Goal: Information Seeking & Learning: Learn about a topic

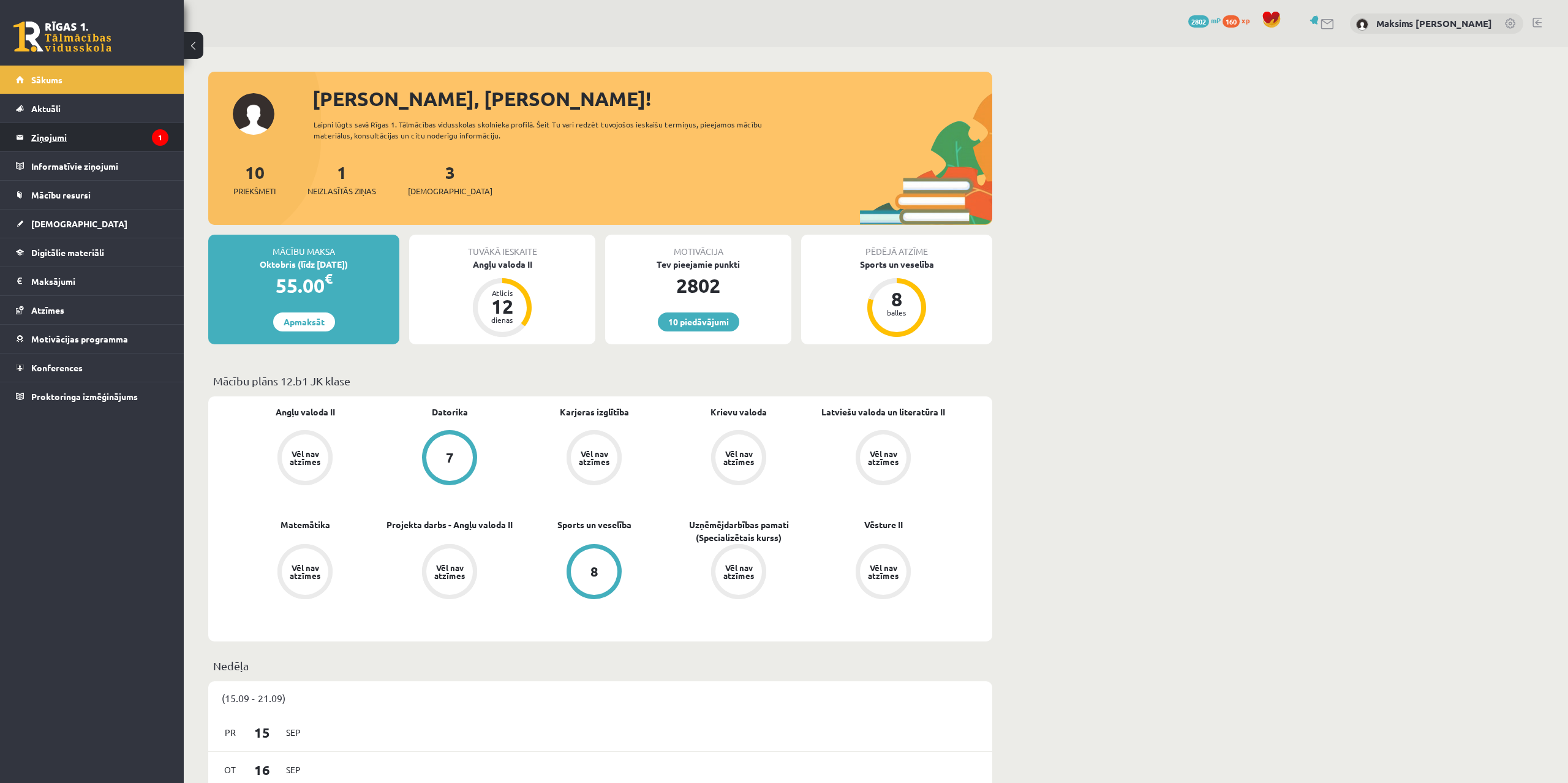
click at [44, 133] on legend "Ziņojumi 1" at bounding box center [100, 137] width 137 height 28
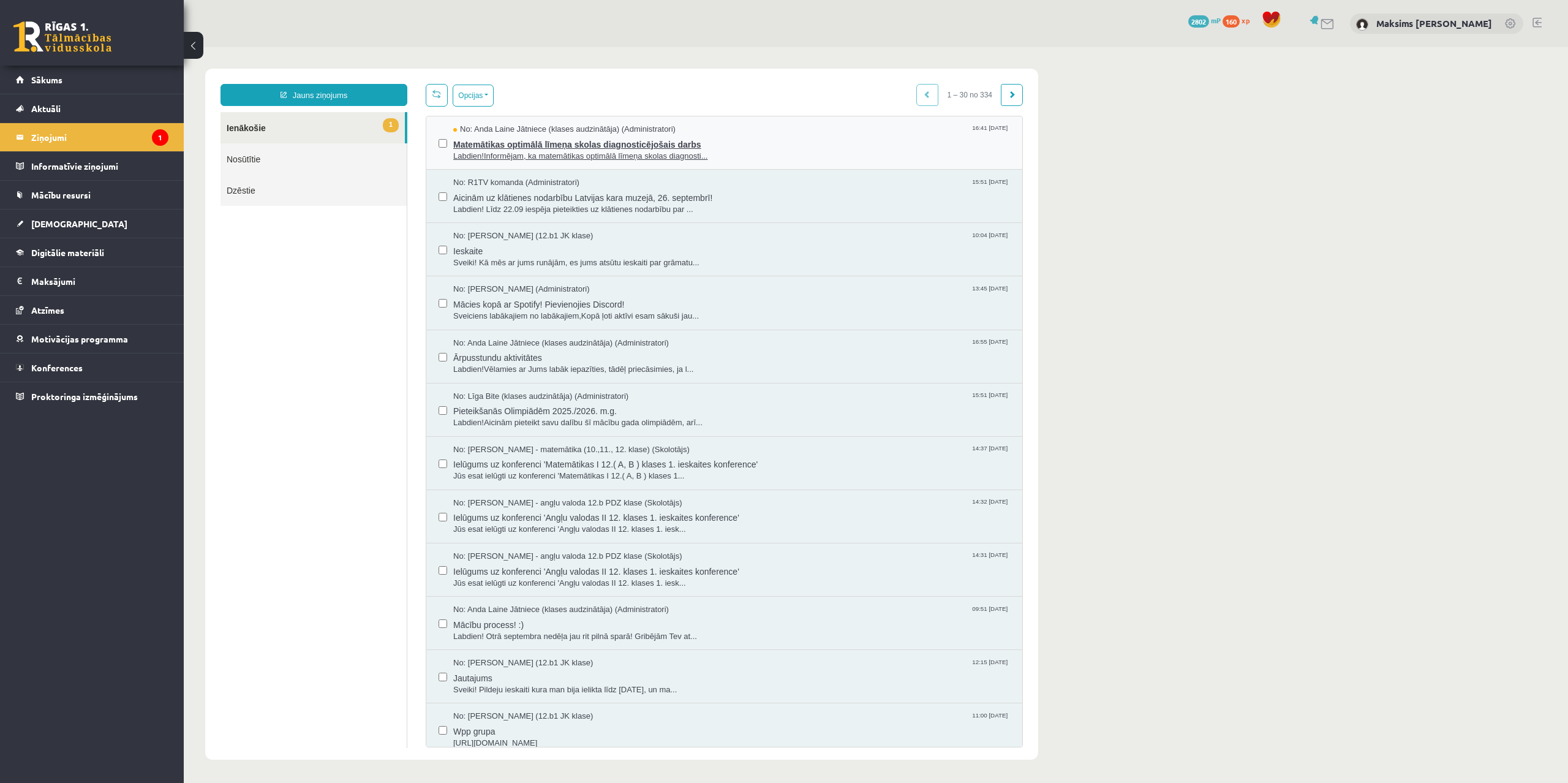
click at [596, 147] on span "Matemātikas optimālā līmeņa skolas diagnosticējošais darbs" at bounding box center [731, 143] width 556 height 15
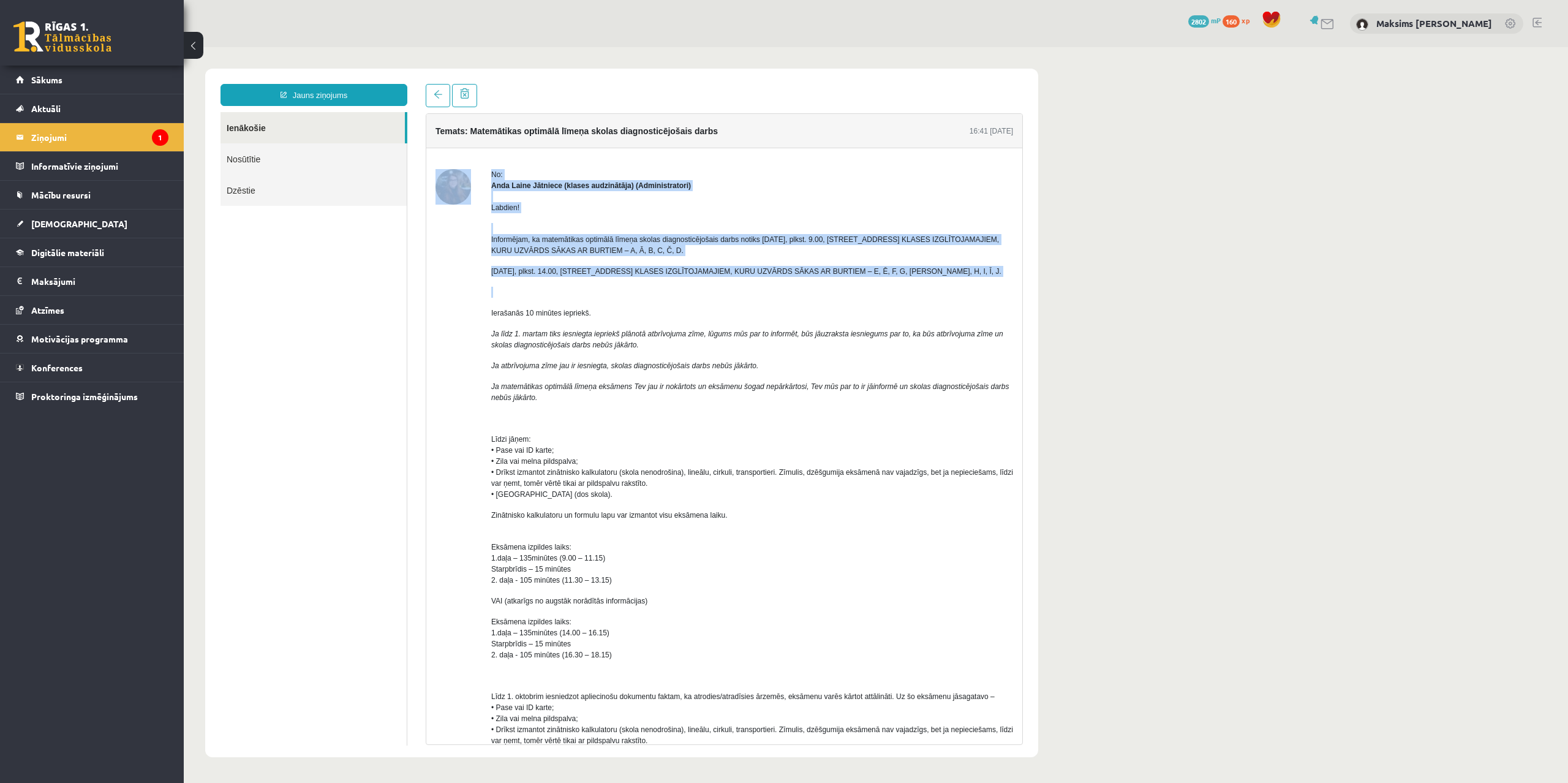
drag, startPoint x: 503, startPoint y: 215, endPoint x: 547, endPoint y: 242, distance: 51.6
click at [562, 281] on div "No: Anda Laine Jātniece (klases audzinātāja) (Administratori) Labdien! Informēj…" at bounding box center [724, 615] width 578 height 892
click at [544, 233] on p "Informējam, ka matemātikas optimālā līmeņa skolas diagnosticējošais darbs notik…" at bounding box center [752, 239] width 522 height 33
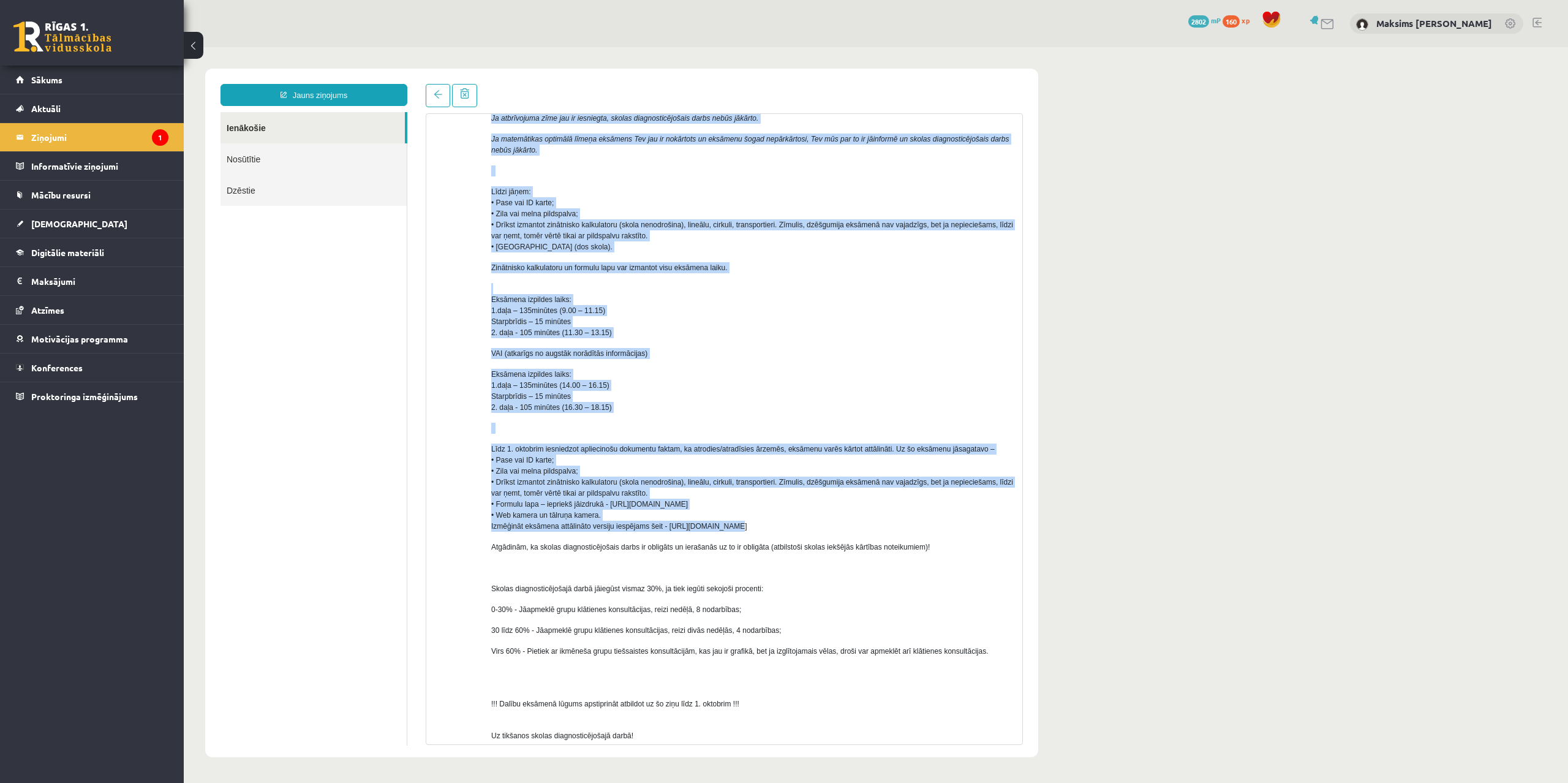
scroll to position [338, 0]
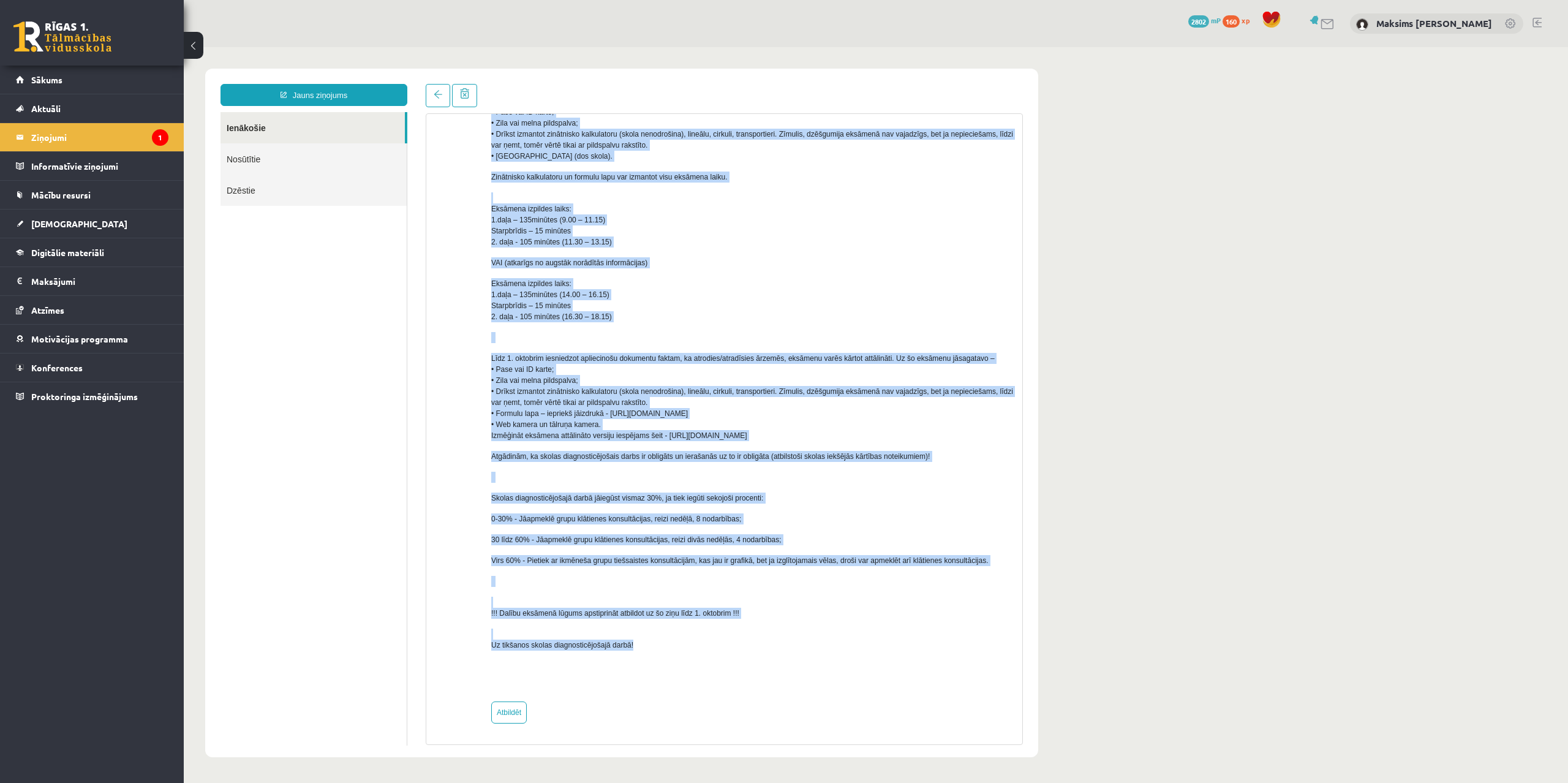
drag, startPoint x: 491, startPoint y: 203, endPoint x: 698, endPoint y: 651, distance: 493.5
click at [698, 651] on div "Labdien! Informējam, ka matemātikas optimālā līmeņa skolas diagnosticējošais da…" at bounding box center [752, 272] width 522 height 839
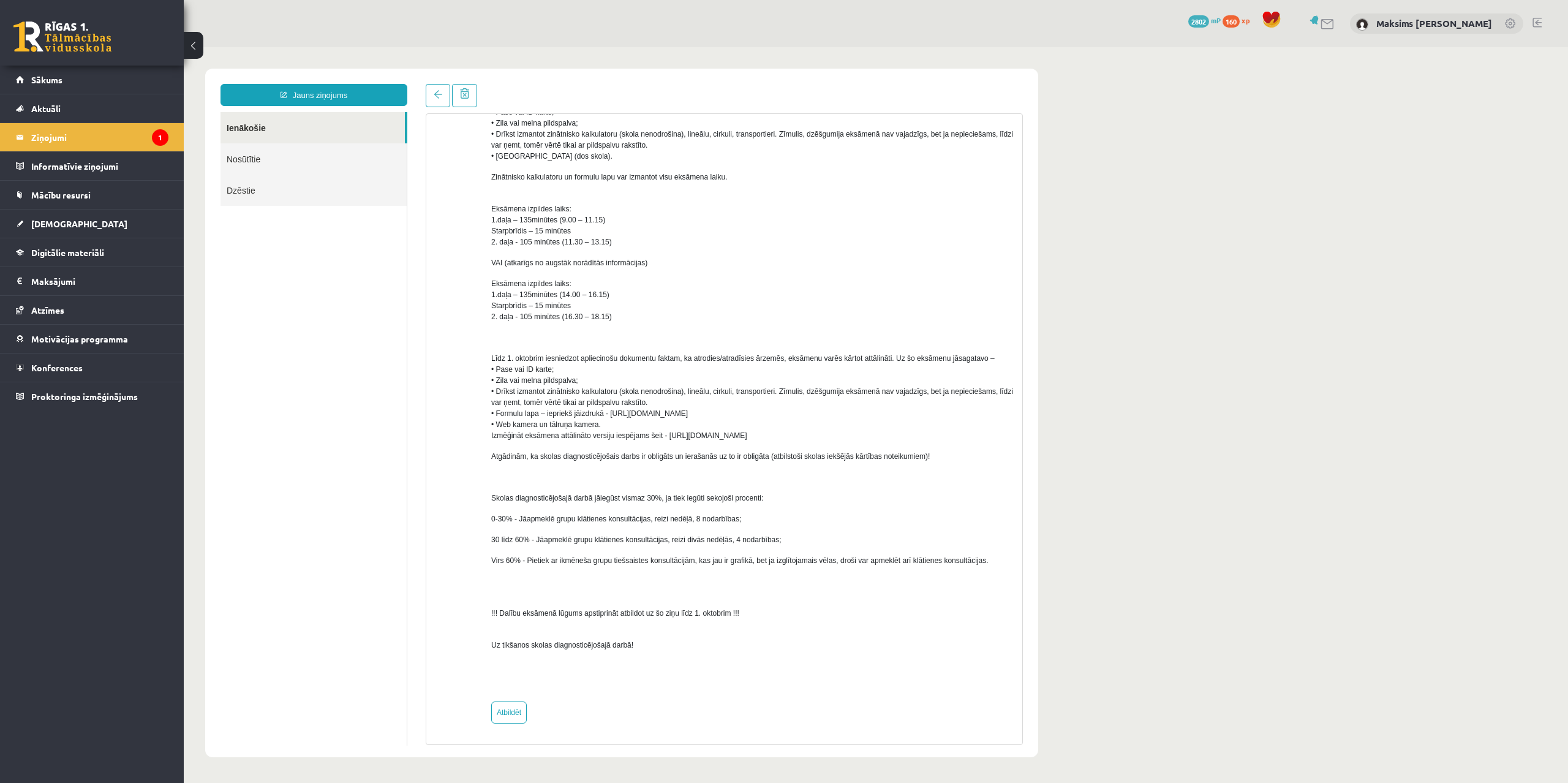
click at [445, 343] on div at bounding box center [453, 277] width 35 height 892
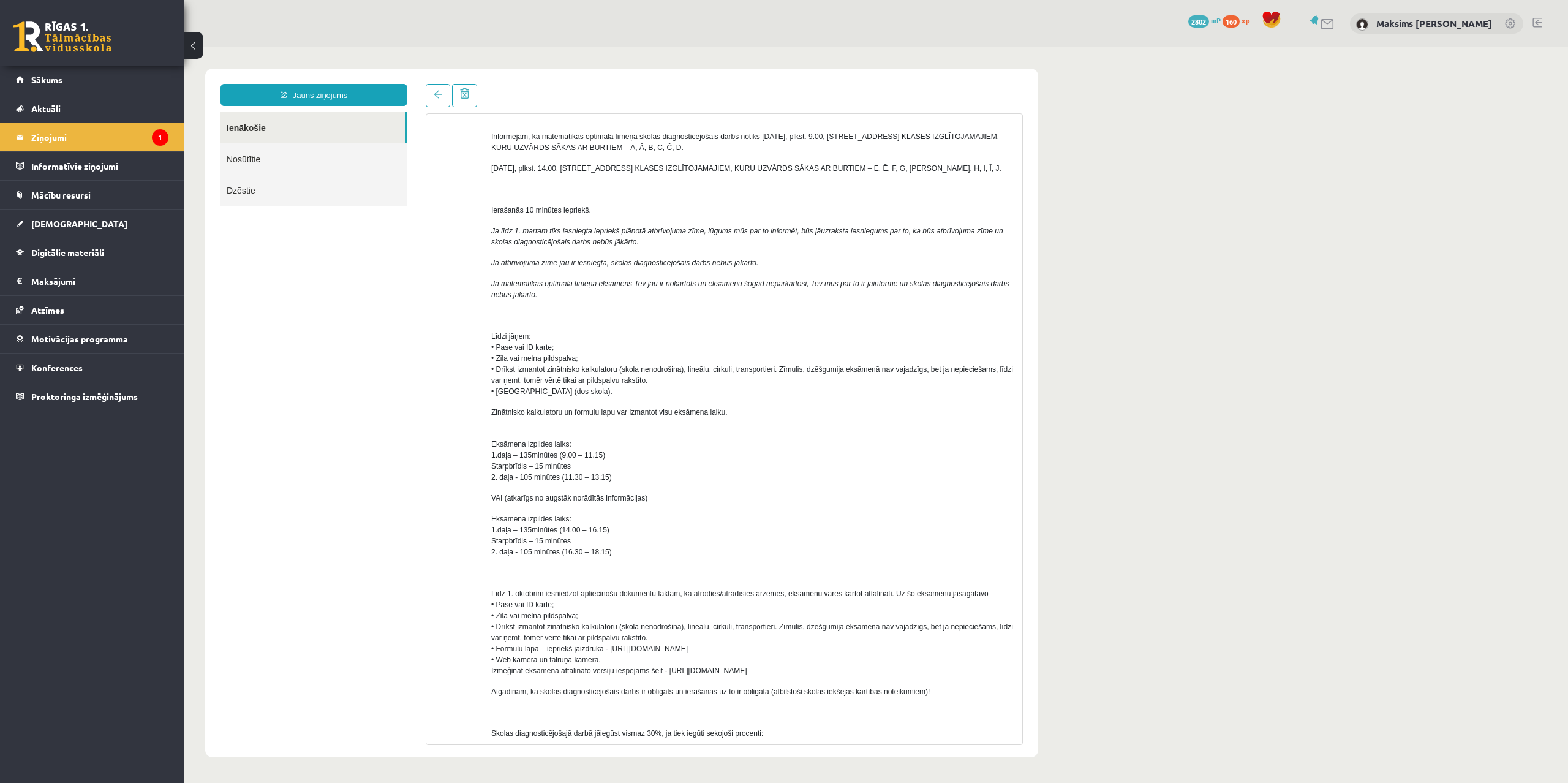
scroll to position [0, 0]
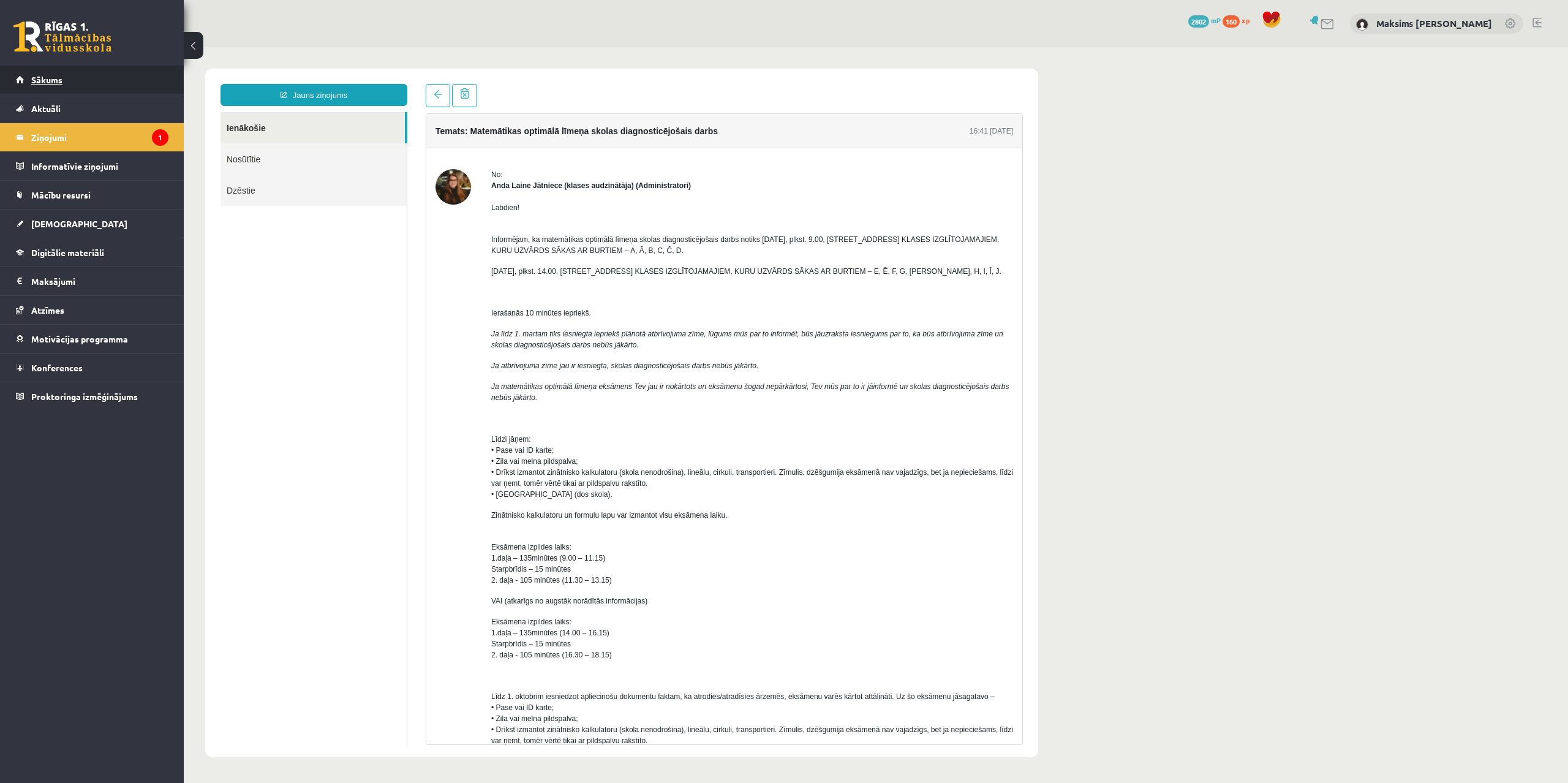
click at [39, 71] on link "Sākums" at bounding box center [92, 79] width 152 height 28
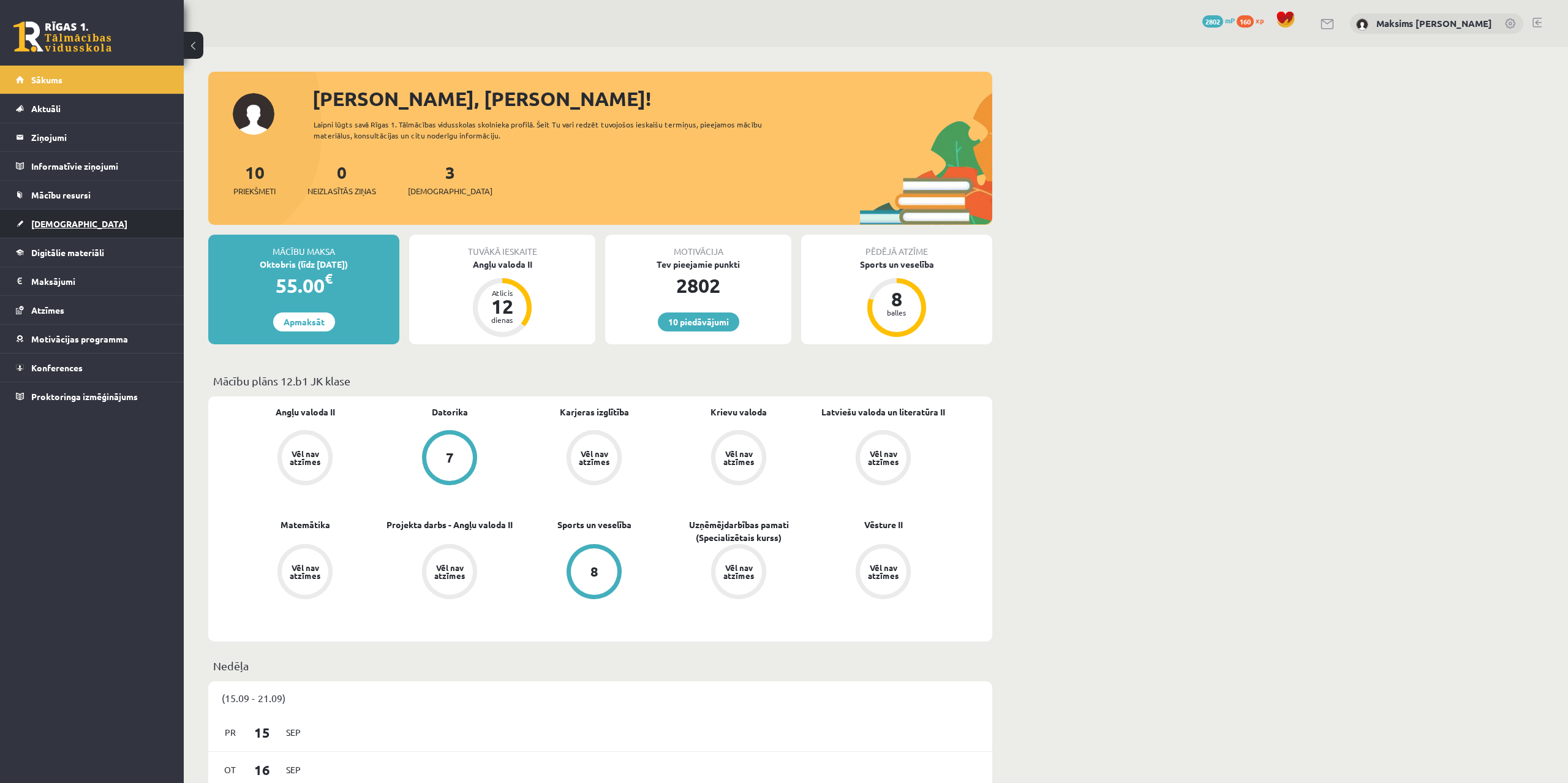
click at [73, 218] on link "[DEMOGRAPHIC_DATA]" at bounding box center [92, 223] width 152 height 28
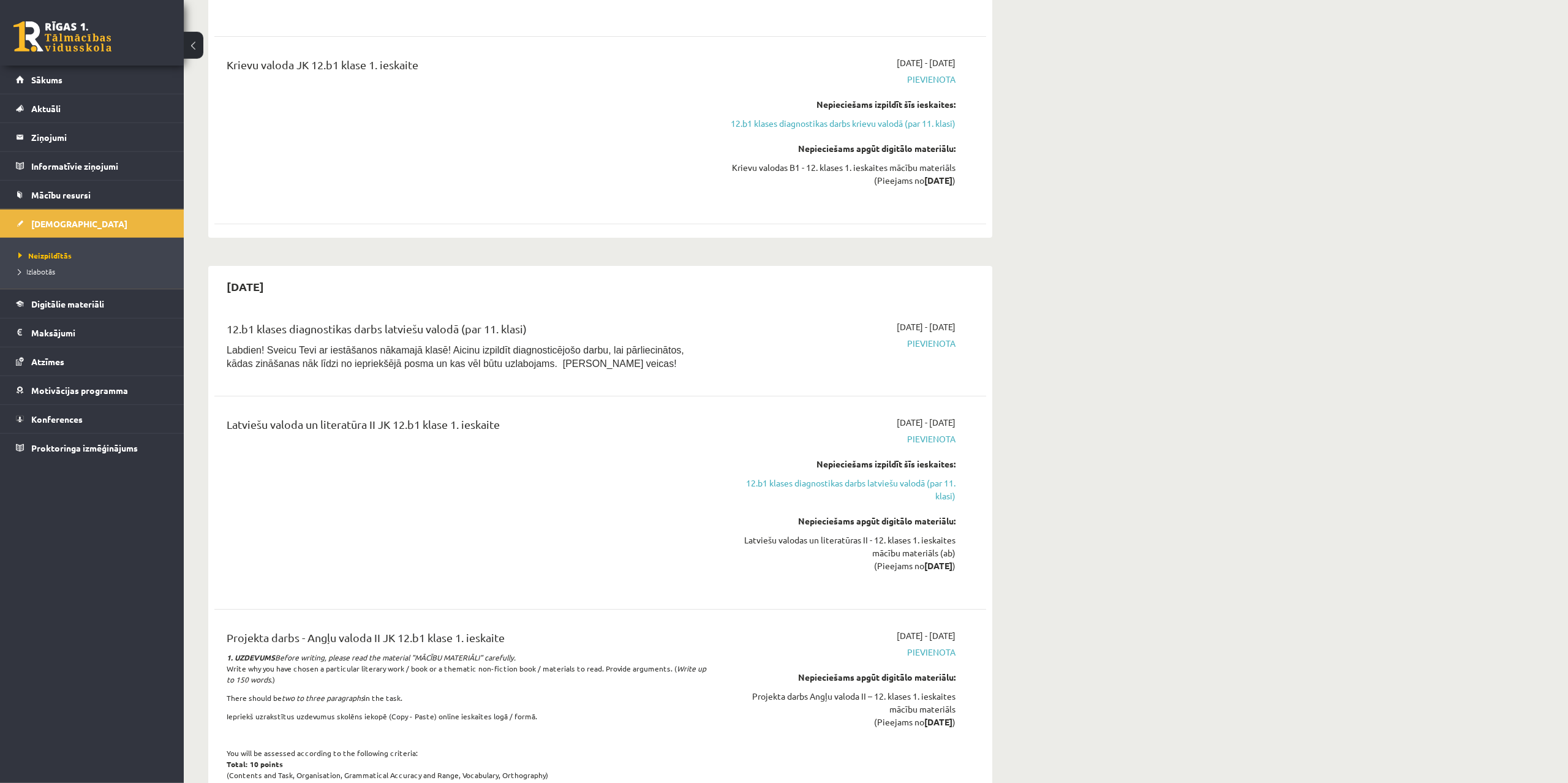
scroll to position [1187, 0]
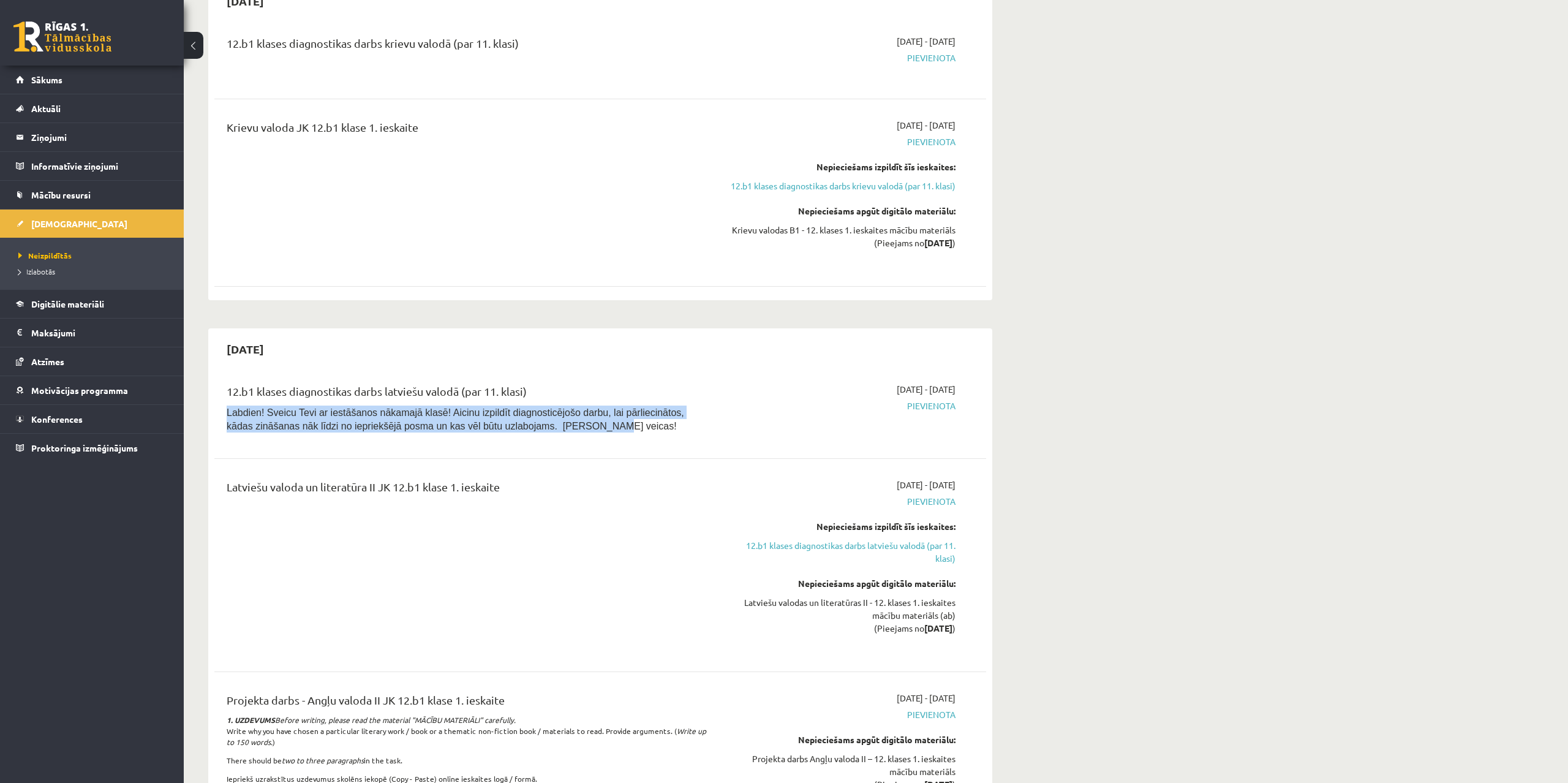
drag, startPoint x: 528, startPoint y: 402, endPoint x: 209, endPoint y: 381, distance: 319.7
click at [214, 381] on div "12.b1 klases diagnostikas darbs latviešu valodā (par 11. klasi) Labdien! Sveicu…" at bounding box center [600, 411] width 772 height 81
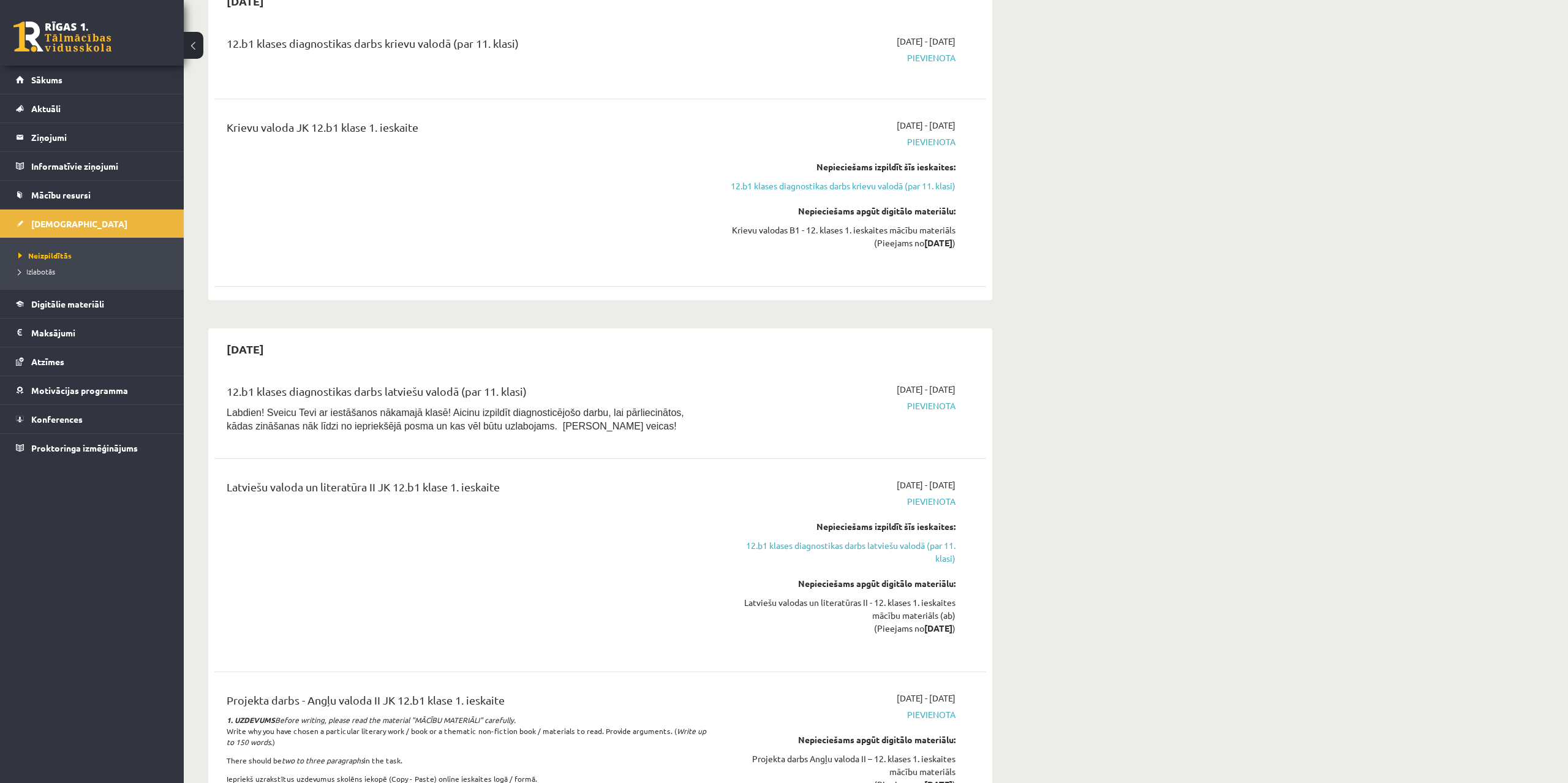
click at [642, 479] on div "Latviešu valoda un literatūra II JK 12.b1 klase 1. ieskaite" at bounding box center [466, 490] width 479 height 23
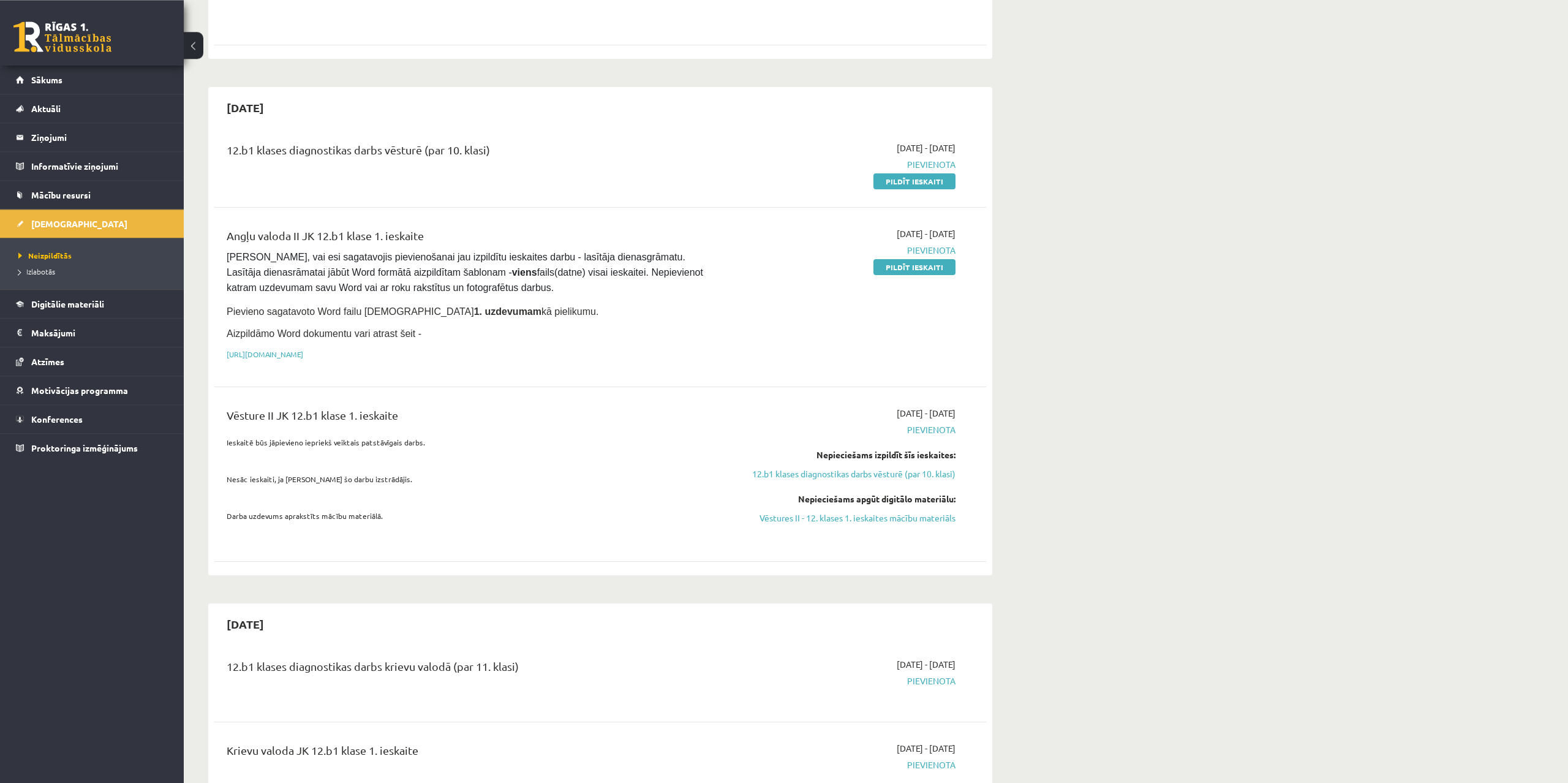
scroll to position [0, 0]
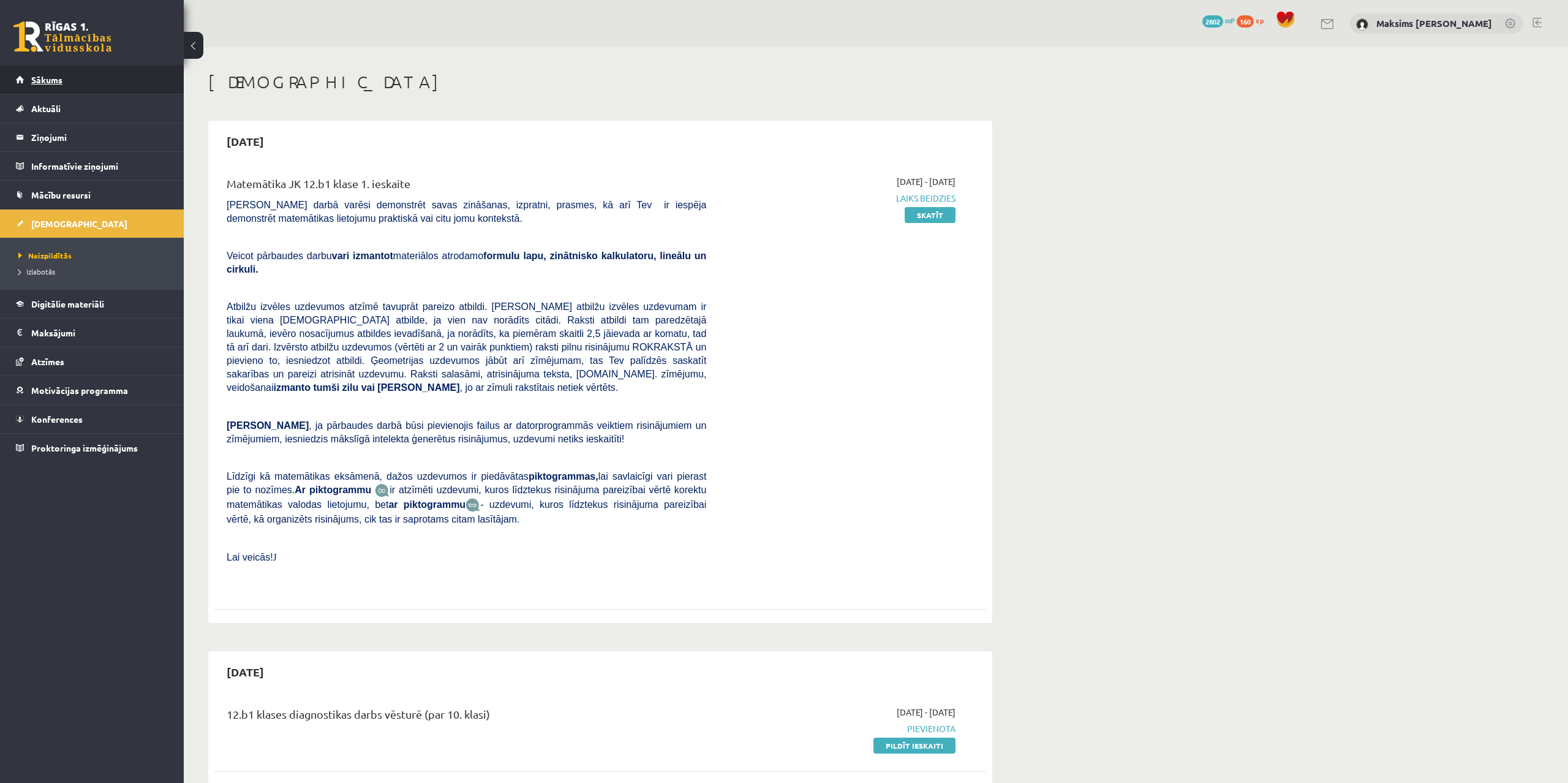
click at [47, 77] on span "Sākums" at bounding box center [46, 79] width 31 height 11
